Goal: Information Seeking & Learning: Check status

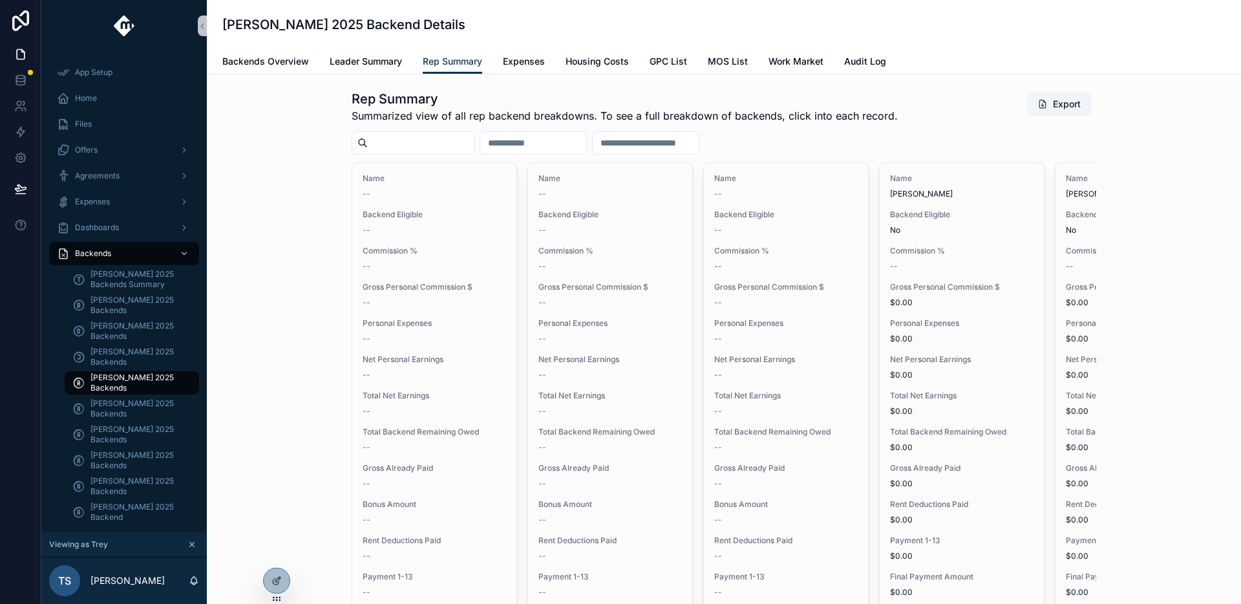
click at [421, 134] on input "scrollable content" at bounding box center [421, 143] width 106 height 18
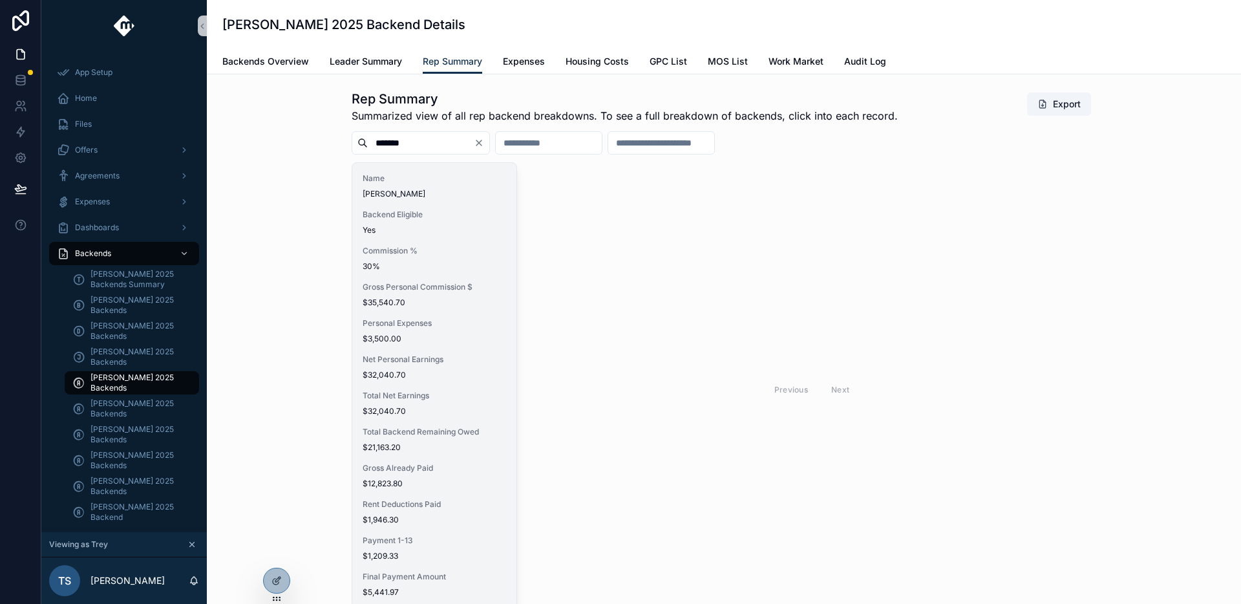
type input "*******"
click at [391, 308] on div "Name [PERSON_NAME] Backend Eligible Yes Commission % 30% Gross Personal Commiss…" at bounding box center [434, 385] width 164 height 445
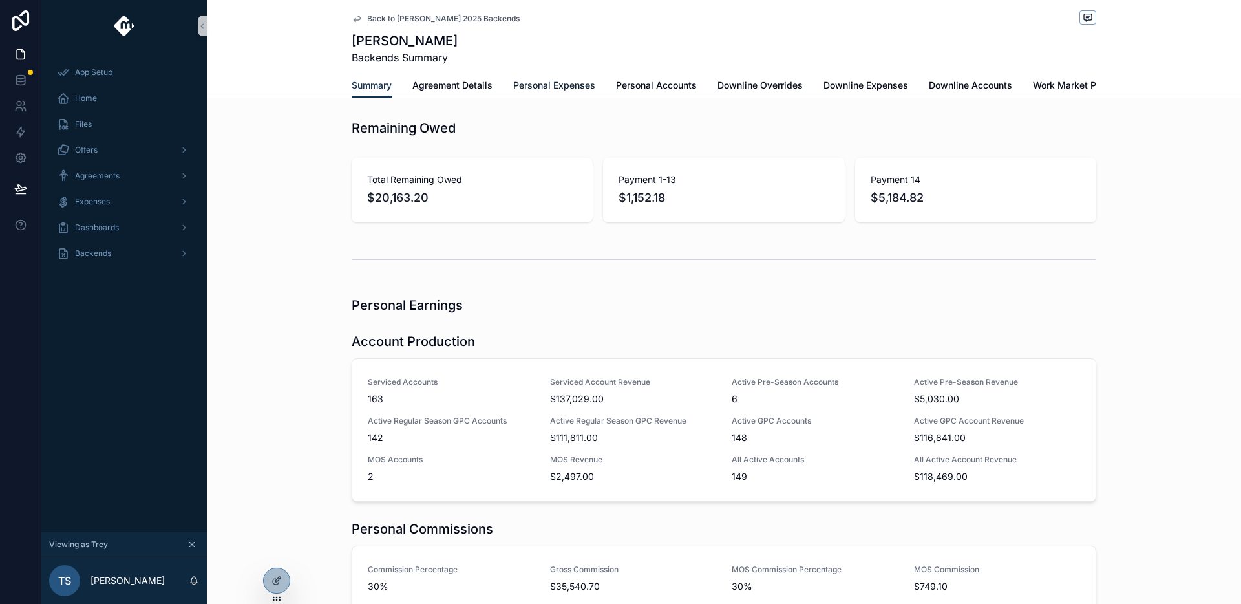
click at [533, 90] on span "Personal Expenses" at bounding box center [554, 85] width 82 height 13
